Goal: Transaction & Acquisition: Purchase product/service

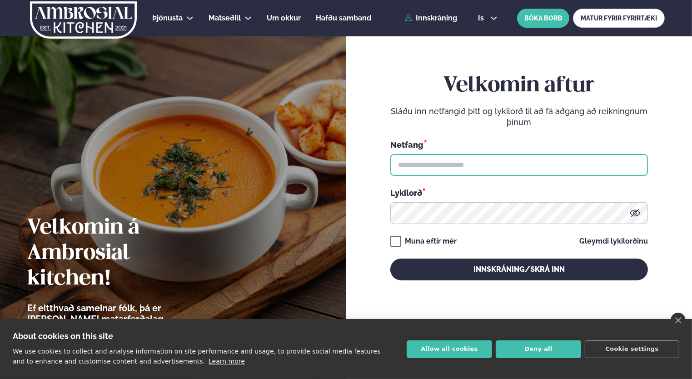
type input "**********"
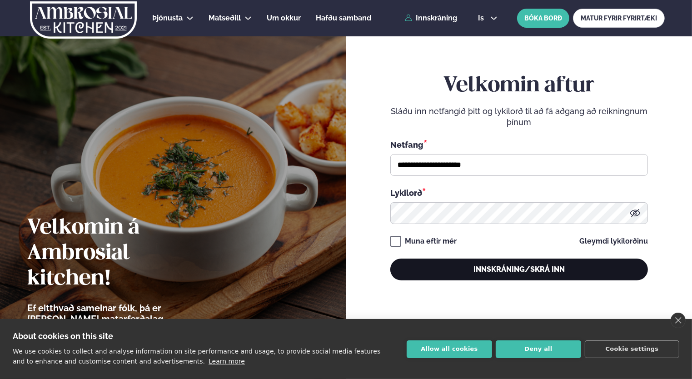
click at [452, 264] on button "Innskráning/Skrá inn" at bounding box center [519, 270] width 258 height 22
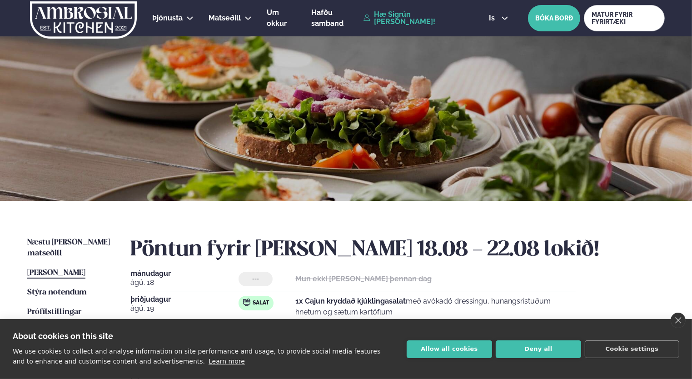
click at [78, 235] on div "Næstu [PERSON_NAME] matseðill Næsta vika [PERSON_NAME] matseðill Þessa [PERSON_…" at bounding box center [346, 328] width 692 height 254
click at [78, 242] on span "Næstu [PERSON_NAME] matseðill" at bounding box center [68, 248] width 83 height 19
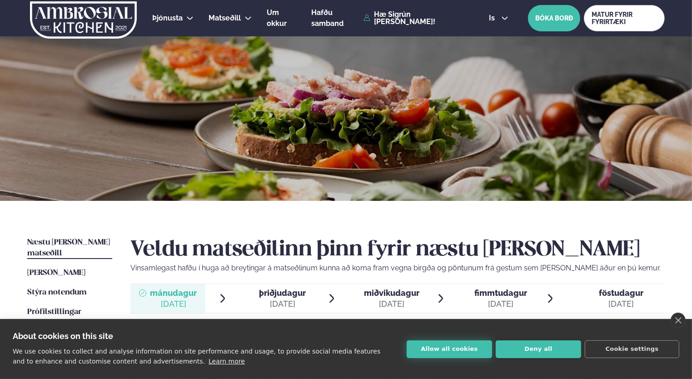
click at [461, 351] on button "Allow all cookies" at bounding box center [449, 349] width 85 height 18
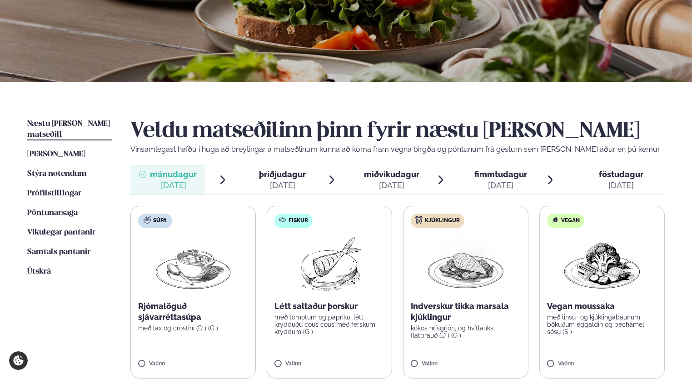
scroll to position [136, 0]
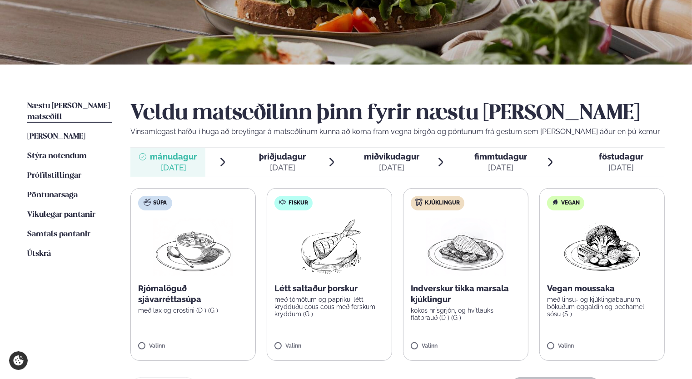
click at [442, 306] on div "Indverskur tikka marsala kjúklingur kókos hrísgrjón, og hvítlauks flatbrauð (D …" at bounding box center [466, 302] width 110 height 38
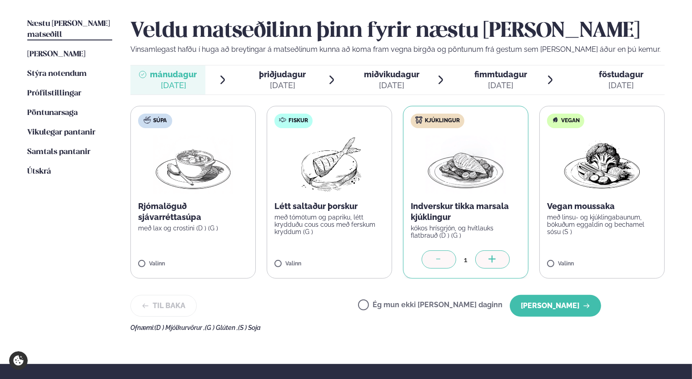
scroll to position [227, 0]
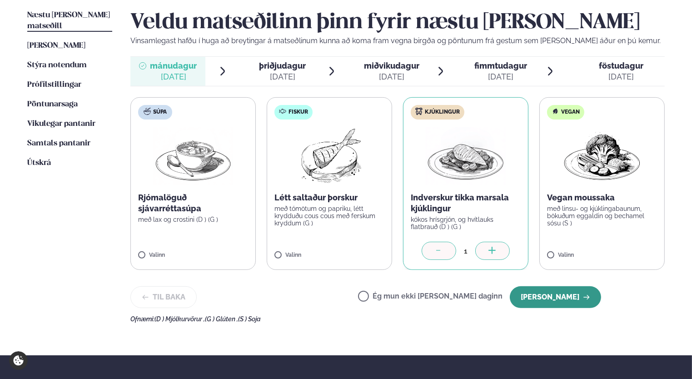
click at [572, 298] on button "[PERSON_NAME]" at bounding box center [555, 297] width 91 height 22
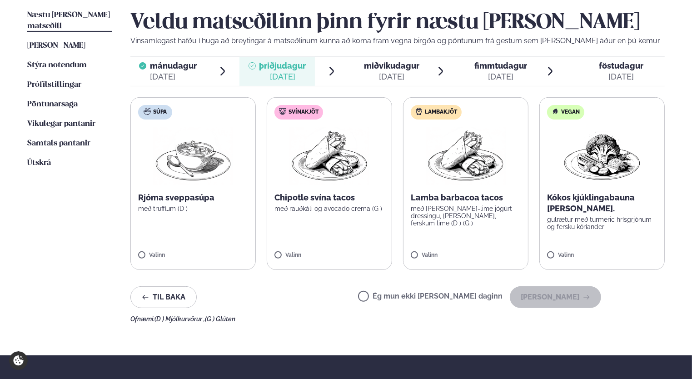
click at [444, 299] on label "Ég mun ekki [PERSON_NAME] daginn" at bounding box center [430, 298] width 145 height 10
click at [574, 297] on button "[PERSON_NAME]" at bounding box center [555, 297] width 91 height 22
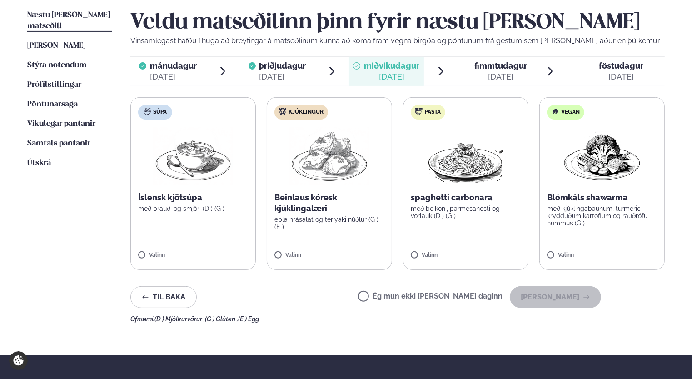
click at [503, 299] on label "Ég mun ekki [PERSON_NAME] daginn" at bounding box center [430, 298] width 145 height 10
click at [569, 301] on button "[PERSON_NAME]" at bounding box center [555, 297] width 91 height 22
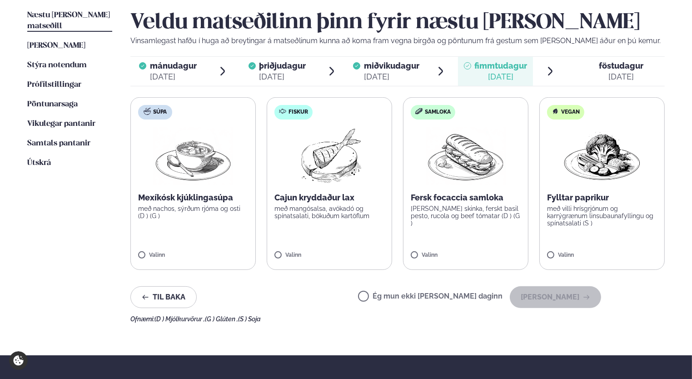
click at [472, 299] on label "Ég mun ekki [PERSON_NAME] daginn" at bounding box center [430, 298] width 145 height 10
click at [562, 301] on button "[PERSON_NAME]" at bounding box center [555, 297] width 91 height 22
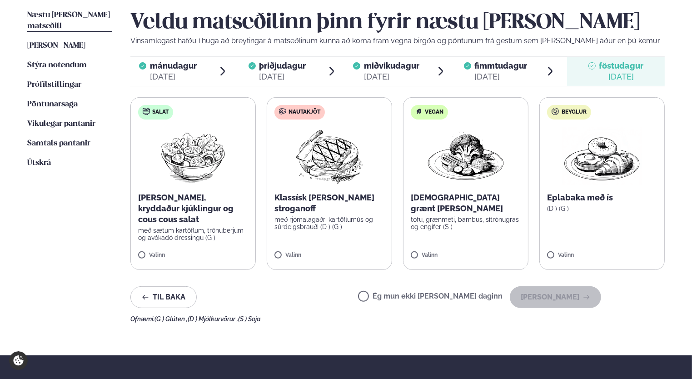
click at [206, 237] on p "með sætum kartöflum, trönuberjum og avókadó dressingu (G )" at bounding box center [193, 234] width 110 height 15
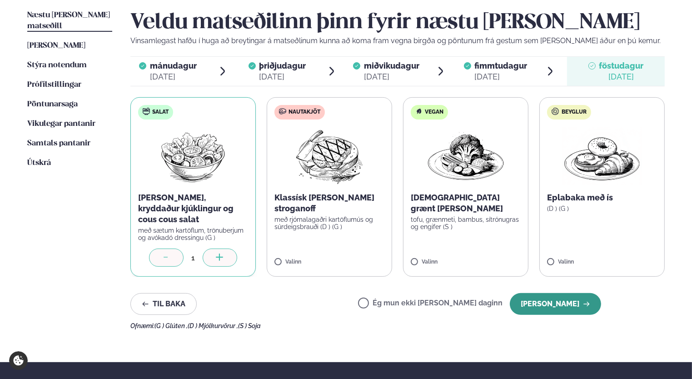
click at [540, 307] on button "[PERSON_NAME]" at bounding box center [555, 304] width 91 height 22
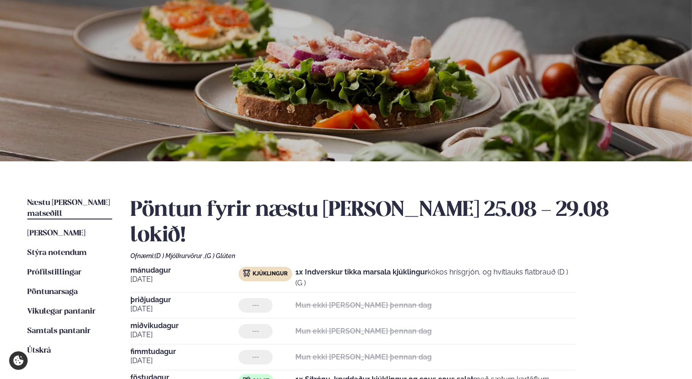
scroll to position [136, 0]
